Goal: Task Accomplishment & Management: Check status

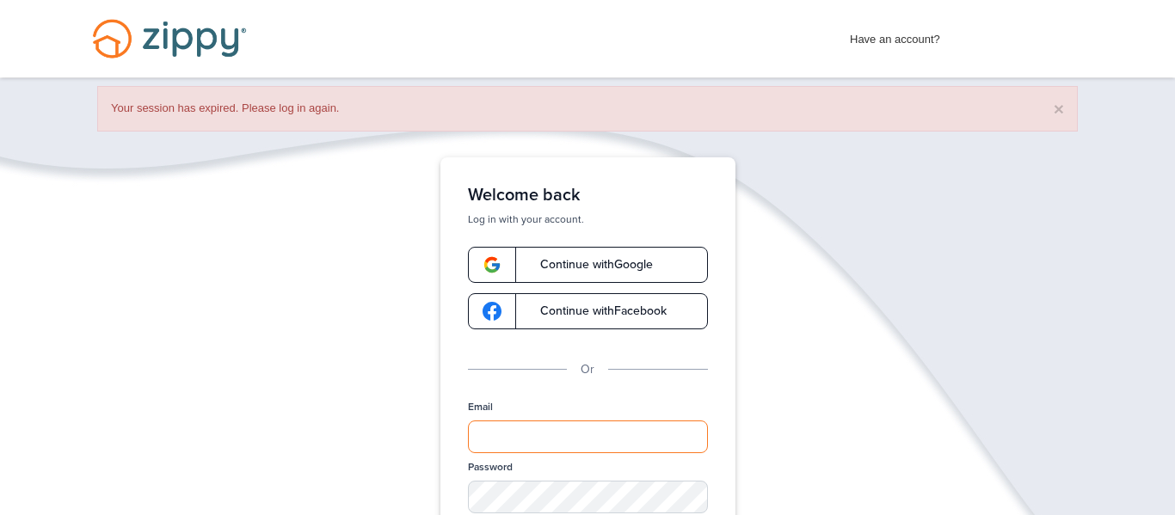
type input "**********"
click at [642, 266] on span "Continue with Google" at bounding box center [588, 265] width 130 height 12
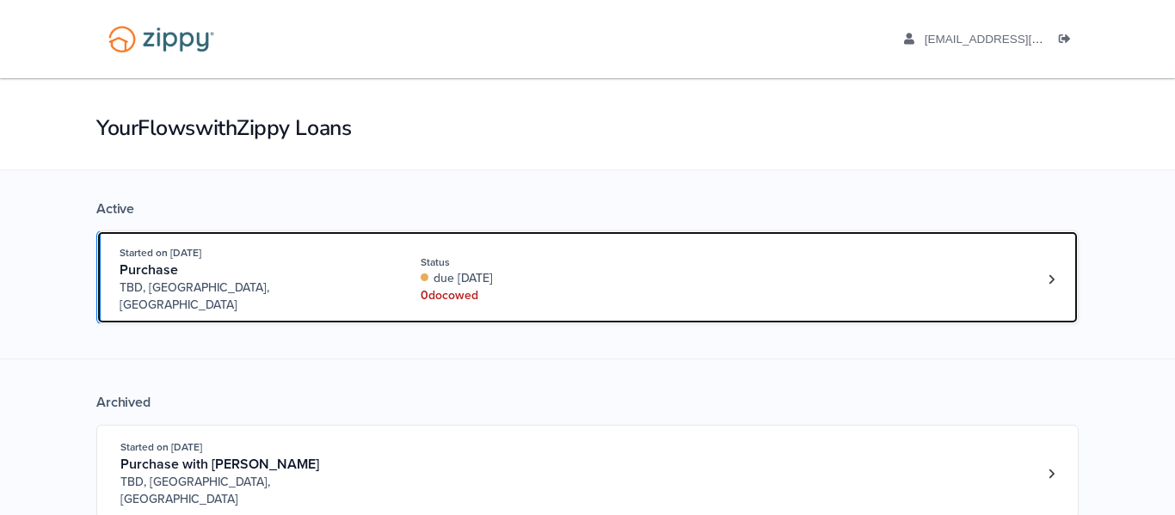
click at [993, 292] on div "Started on [DATE] Purchase [GEOGRAPHIC_DATA], [GEOGRAPHIC_DATA], [GEOGRAPHIC_DA…" at bounding box center [579, 279] width 919 height 70
